Goal: Navigation & Orientation: Understand site structure

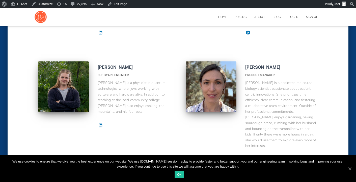
scroll to position [400, 0]
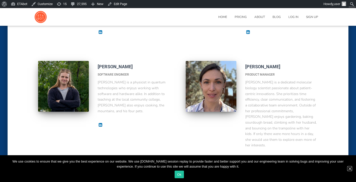
click at [352, 170] on link "Ok" at bounding box center [350, 168] width 5 height 5
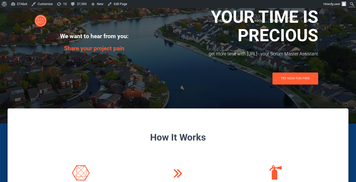
scroll to position [0, 0]
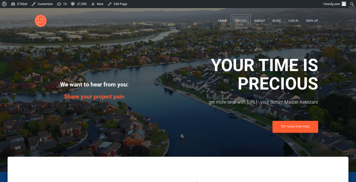
click at [241, 22] on link "Pricing" at bounding box center [241, 20] width 20 height 13
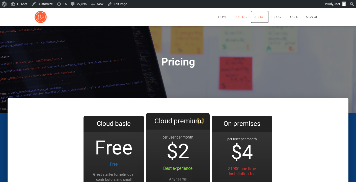
click at [258, 18] on link "About" at bounding box center [260, 17] width 18 height 13
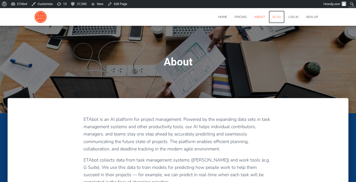
click at [281, 16] on link "Blog" at bounding box center [277, 17] width 16 height 13
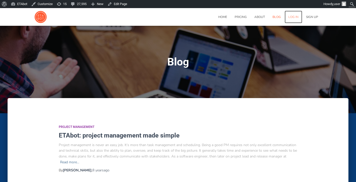
click at [292, 15] on link "Log In" at bounding box center [294, 17] width 18 height 13
